Goal: Complete application form: Complete application form

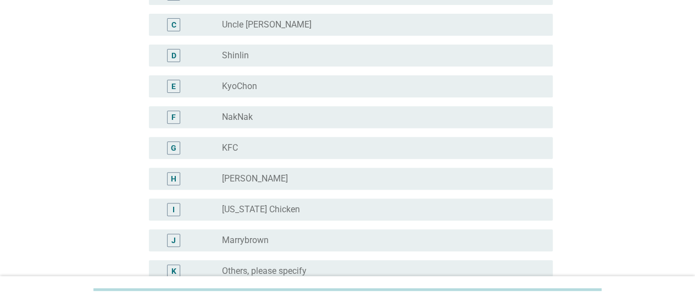
scroll to position [110, 0]
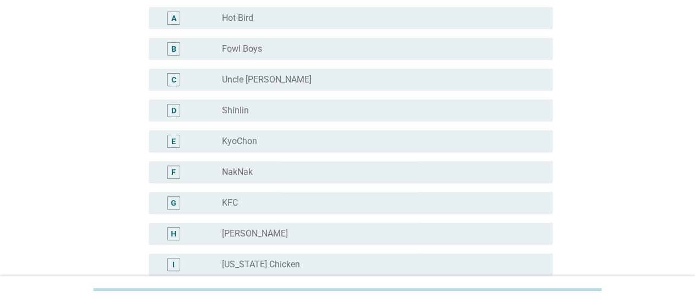
click at [175, 170] on div "F" at bounding box center [173, 172] width 4 height 12
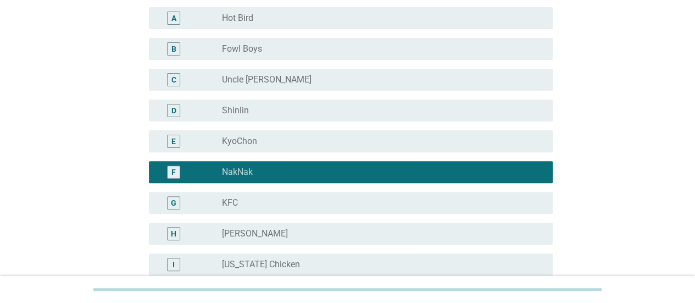
click at [336, 112] on div "radio_button_unchecked Shinlin" at bounding box center [378, 110] width 313 height 11
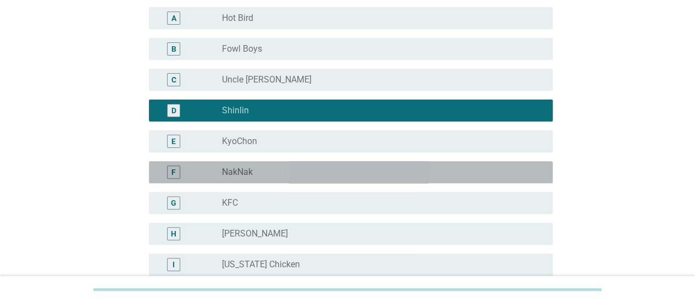
click at [288, 174] on div "radio_button_unchecked NakNak" at bounding box center [378, 172] width 313 height 11
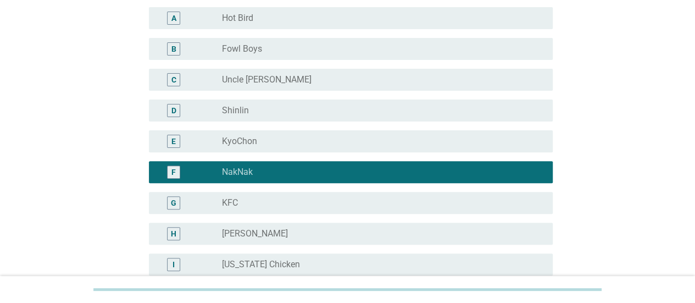
scroll to position [275, 0]
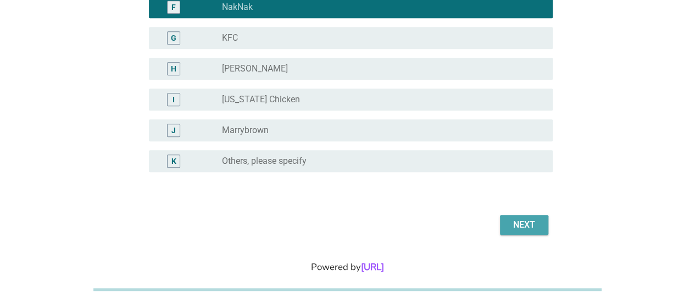
click at [526, 224] on div "Next" at bounding box center [524, 224] width 31 height 13
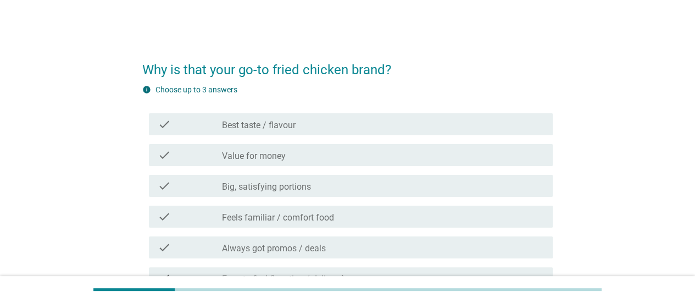
click at [313, 113] on div "check check_box_outline_blank Best taste / flavour" at bounding box center [351, 124] width 404 height 22
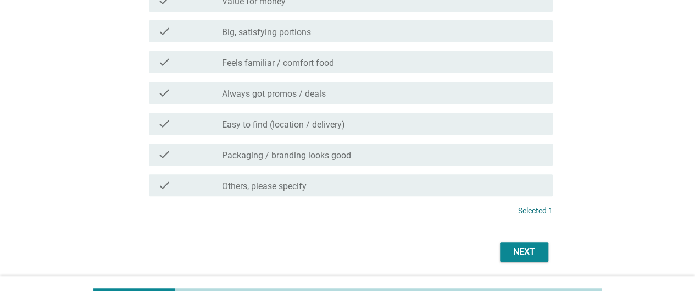
scroll to position [165, 0]
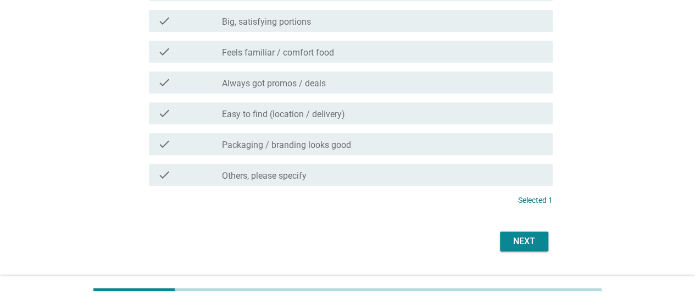
click at [527, 235] on div "Next" at bounding box center [524, 241] width 31 height 13
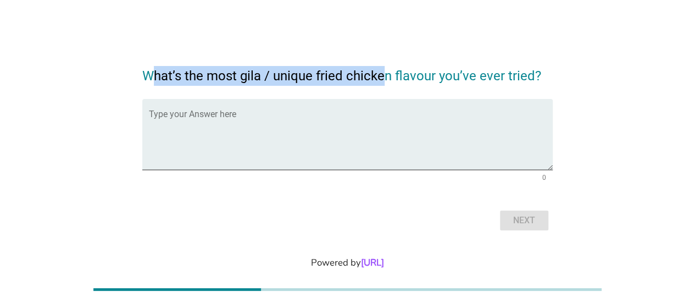
drag, startPoint x: 149, startPoint y: 72, endPoint x: 372, endPoint y: 76, distance: 223.2
click at [380, 76] on h2 "What’s the most gila / unique fried chicken flavour you’ve ever tried?" at bounding box center [347, 70] width 411 height 31
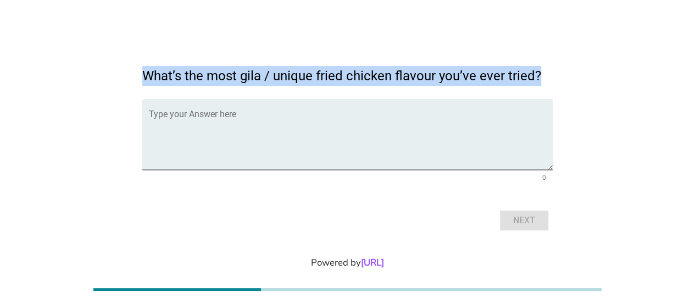
drag, startPoint x: 143, startPoint y: 75, endPoint x: 554, endPoint y: 75, distance: 411.2
click at [554, 75] on div "What’s the most gila / unique fried chicken flavour you’ve ever tried? Type you…" at bounding box center [348, 144] width 428 height 196
copy h2 "What’s the most gila / unique fried chicken flavour you’ve ever tried?"
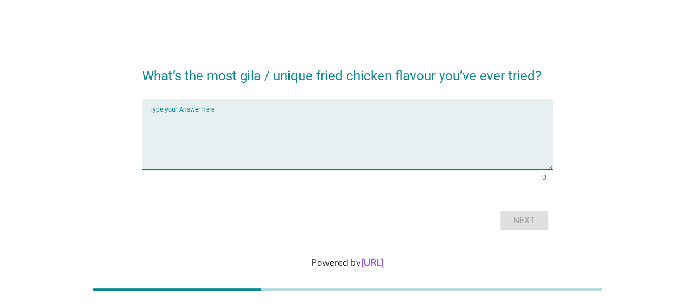
click at [224, 117] on textarea "Type your Answer here" at bounding box center [351, 141] width 404 height 58
paste textarea "salted egg yolk"
click at [153, 119] on textarea "salted egg yolk" at bounding box center [351, 141] width 404 height 58
drag, startPoint x: 215, startPoint y: 121, endPoint x: 221, endPoint y: 121, distance: 6.1
click at [215, 121] on textarea "Salted egg yolk" at bounding box center [351, 141] width 404 height 58
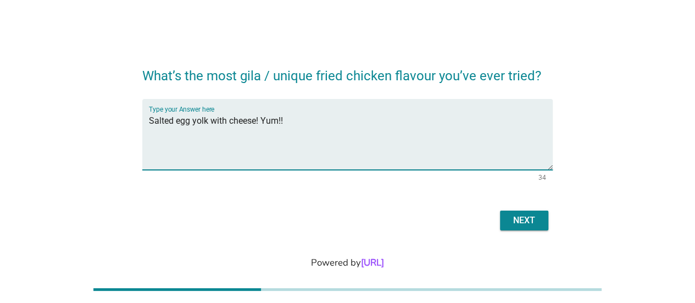
type textarea "Salted egg yolk with cheese! Yum!!"
click at [516, 220] on div "Next" at bounding box center [524, 220] width 31 height 13
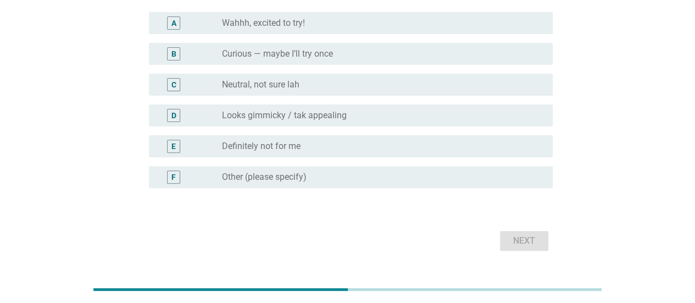
scroll to position [110, 0]
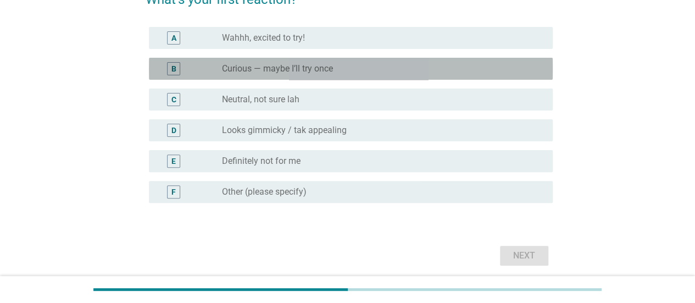
click at [198, 67] on div "B" at bounding box center [190, 68] width 64 height 13
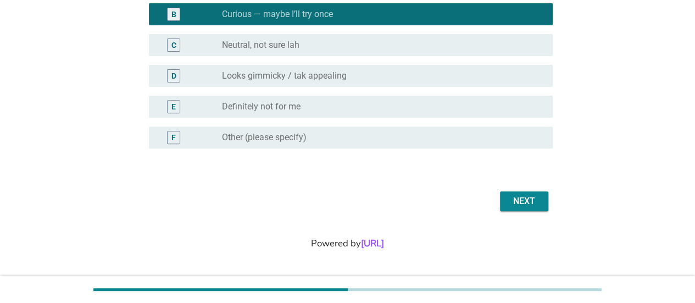
scroll to position [165, 0]
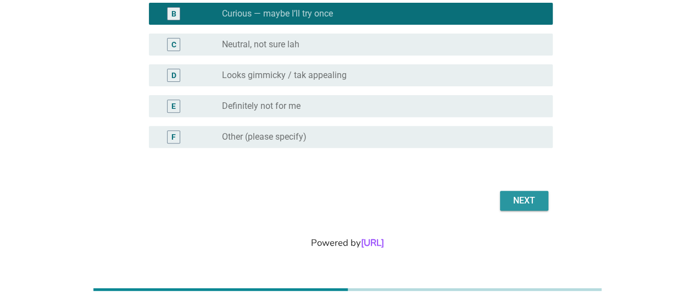
click at [513, 198] on div "Next" at bounding box center [524, 200] width 31 height 13
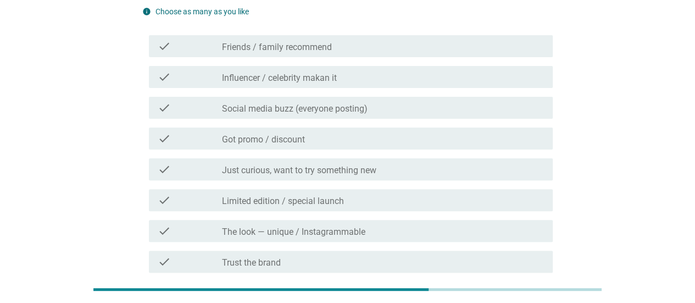
scroll to position [51, 0]
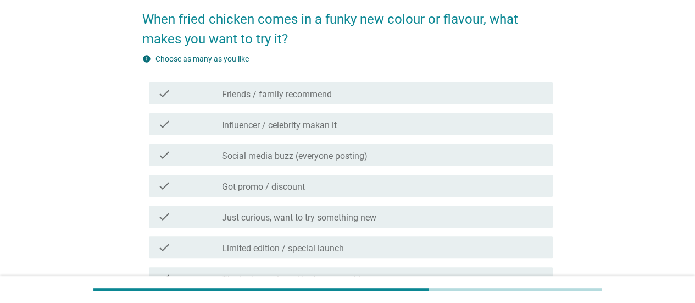
click at [322, 96] on label "Friends / family recommend" at bounding box center [277, 94] width 110 height 11
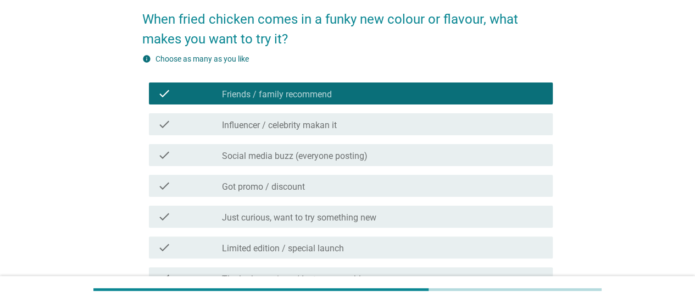
click at [341, 125] on div "check_box_outline_blank Influencer / celebrity makan it" at bounding box center [383, 124] width 322 height 13
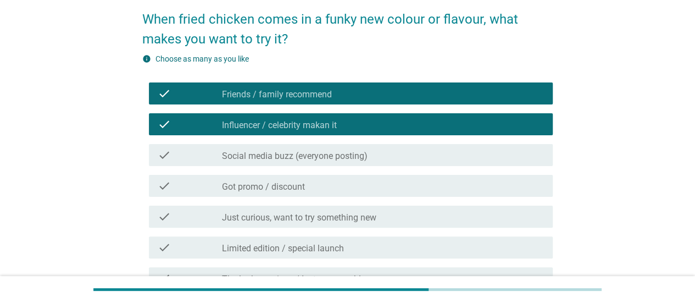
scroll to position [106, 0]
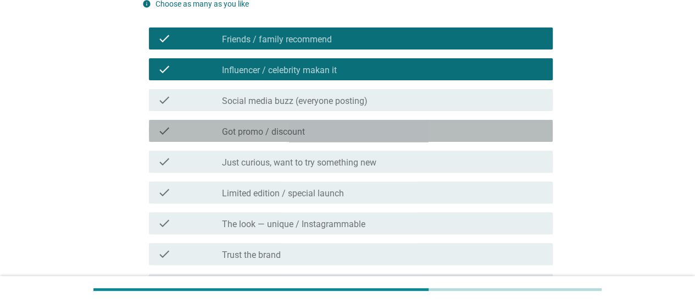
click at [337, 132] on div "check_box_outline_blank Got promo / discount" at bounding box center [383, 130] width 322 height 13
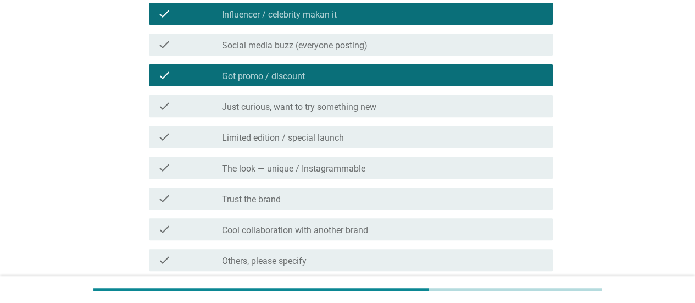
scroll to position [215, 0]
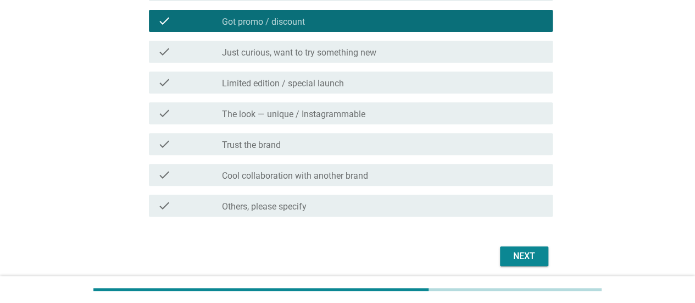
click at [367, 46] on div "check_box_outline_blank Just curious, want to try something new" at bounding box center [383, 51] width 322 height 13
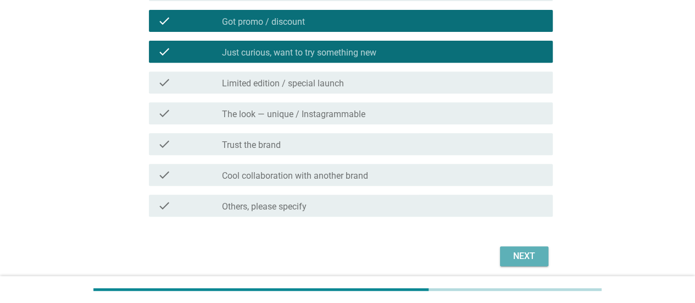
click at [514, 250] on div "Next" at bounding box center [524, 256] width 31 height 13
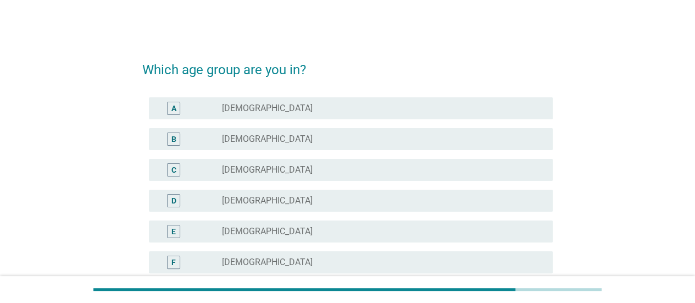
click at [266, 171] on label "[DEMOGRAPHIC_DATA]" at bounding box center [267, 169] width 91 height 11
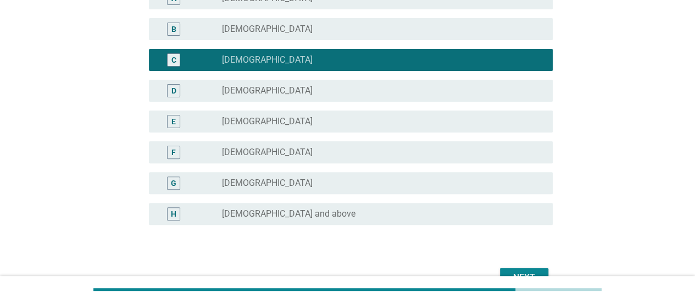
scroll to position [187, 0]
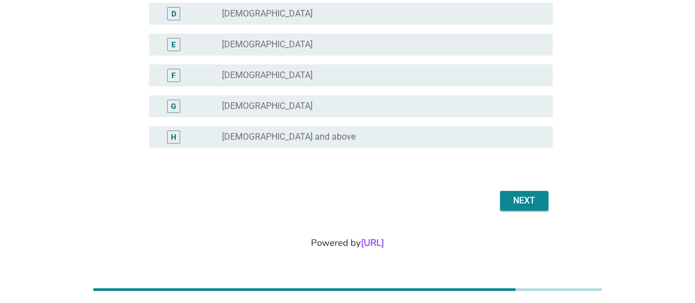
click at [524, 196] on div "Next" at bounding box center [524, 200] width 31 height 13
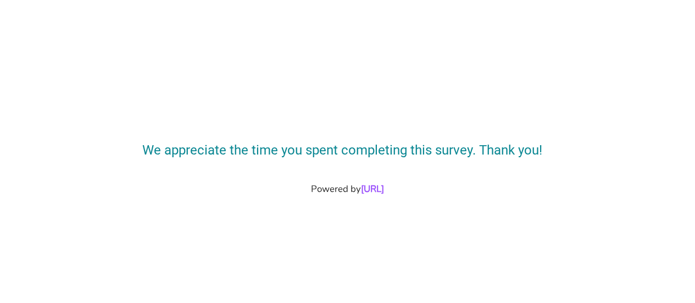
scroll to position [0, 0]
